Goal: Task Accomplishment & Management: Manage account settings

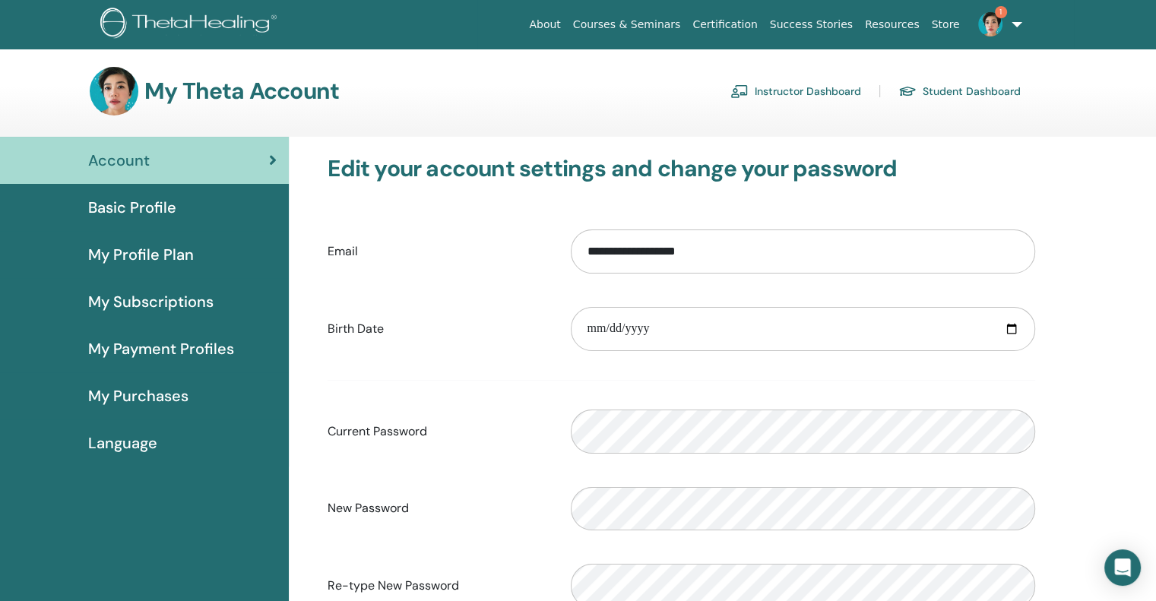
click at [1008, 22] on span "1" at bounding box center [990, 23] width 36 height 12
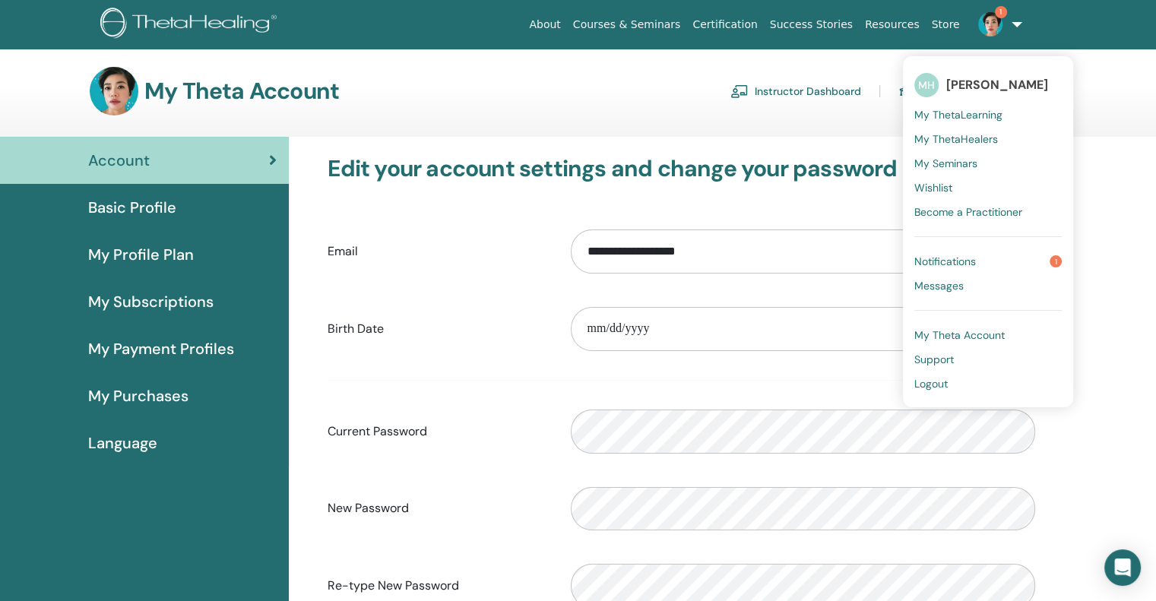
click at [525, 118] on section "My Theta Account Instructor Dashboard Student Dashboard" at bounding box center [578, 102] width 1156 height 70
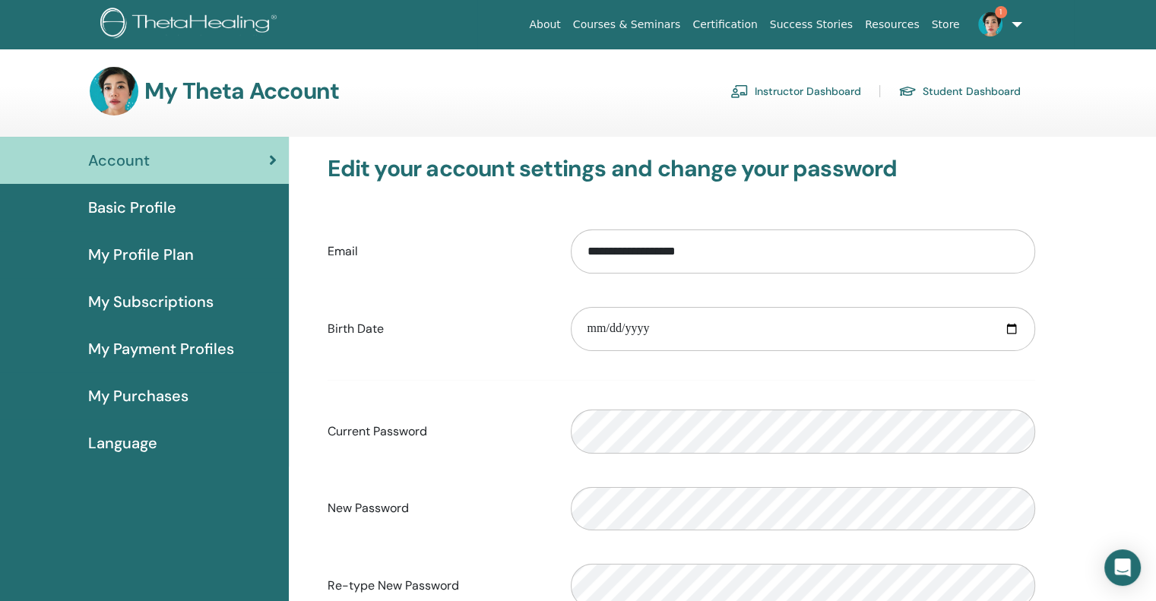
click at [782, 97] on link "Instructor Dashboard" at bounding box center [796, 91] width 131 height 24
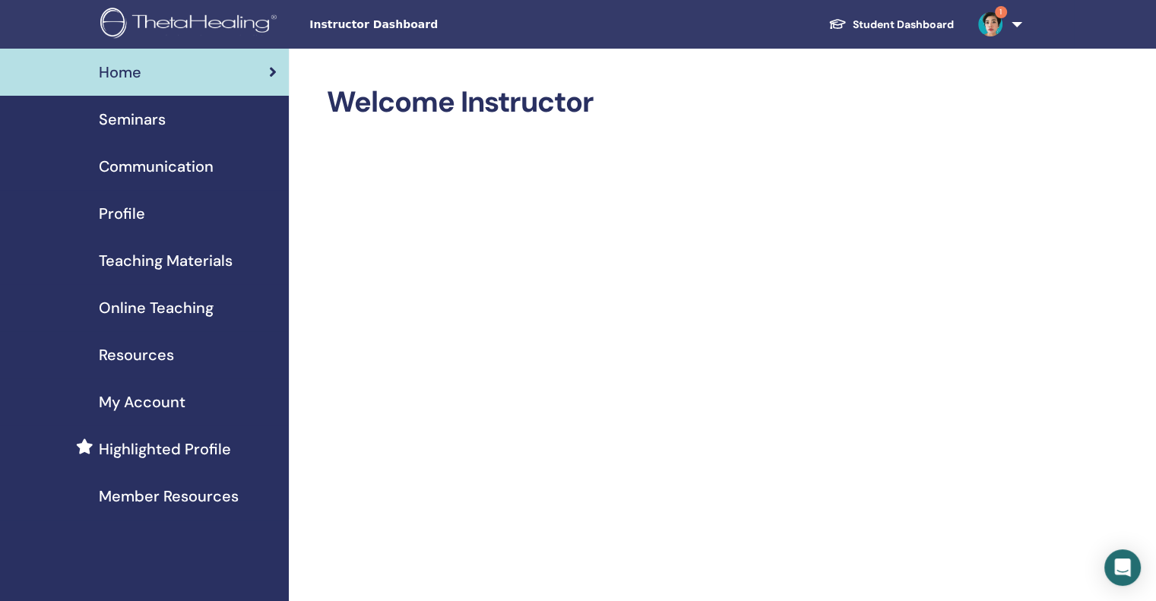
click at [148, 133] on link "Seminars" at bounding box center [144, 119] width 289 height 47
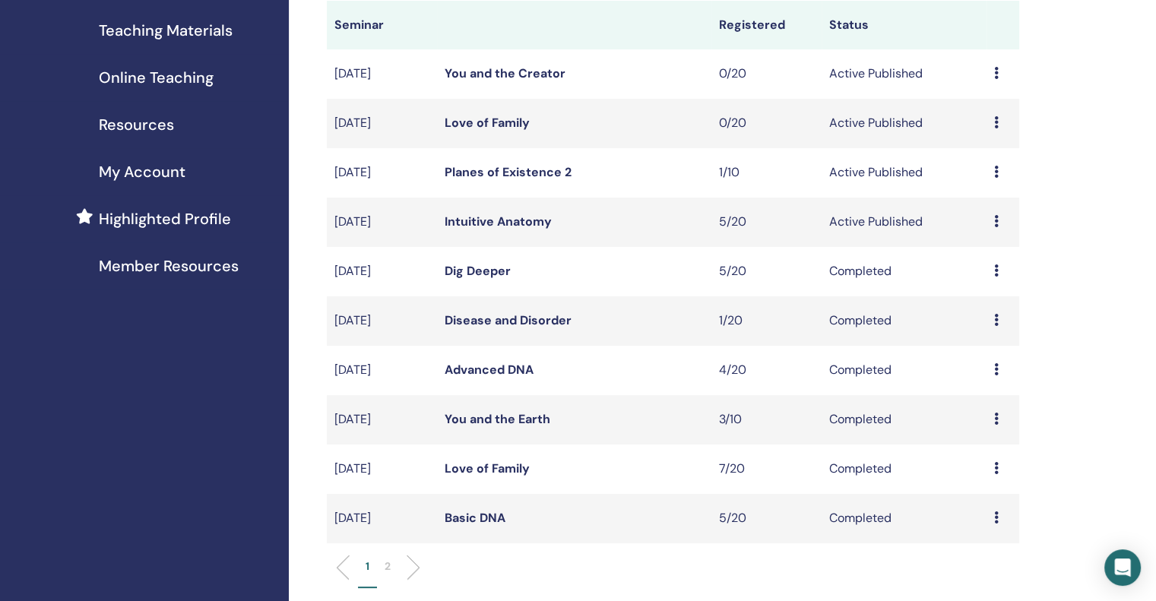
scroll to position [76, 0]
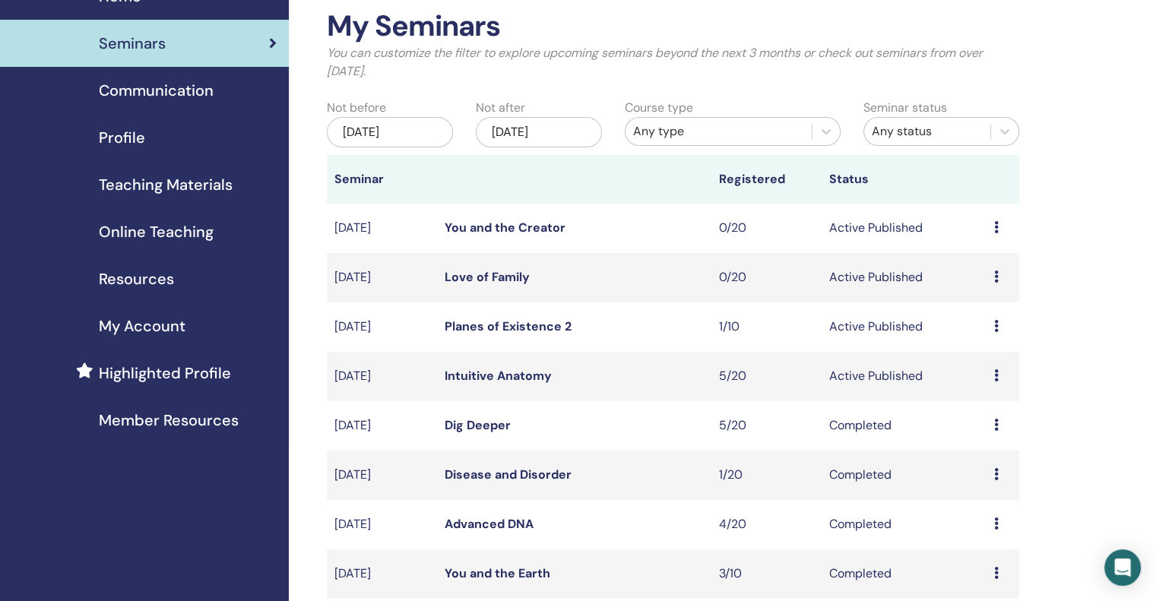
click at [1001, 326] on div "Preview Edit Attendees Cancel" at bounding box center [1003, 327] width 17 height 18
click at [1008, 385] on link "Attendees" at bounding box center [990, 384] width 58 height 16
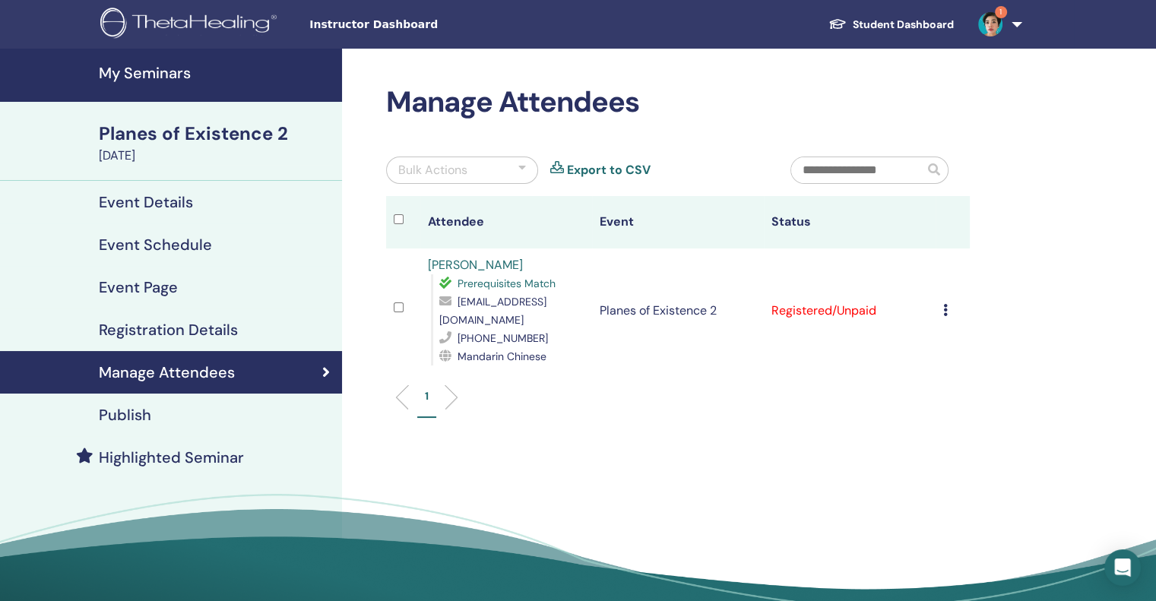
click at [963, 427] on div "1" at bounding box center [678, 403] width 607 height 60
